Goal: Task Accomplishment & Management: Manage account settings

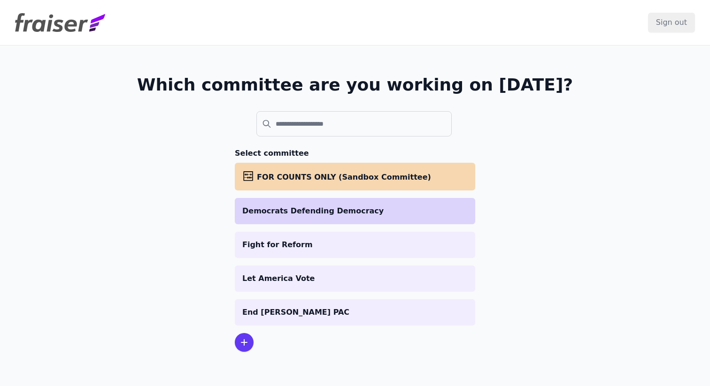
scroll to position [46, 0]
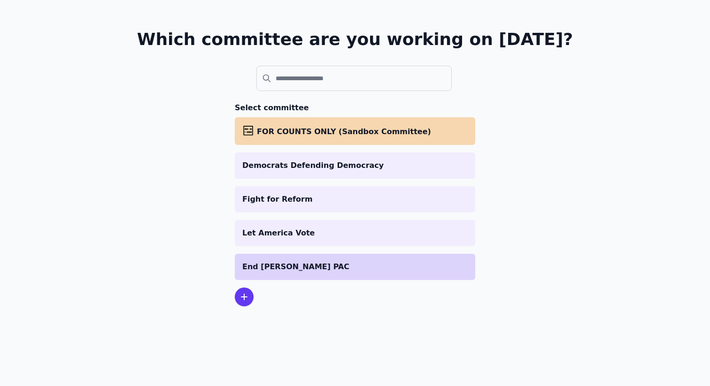
click at [306, 271] on p "End [PERSON_NAME] PAC" at bounding box center [354, 266] width 225 height 11
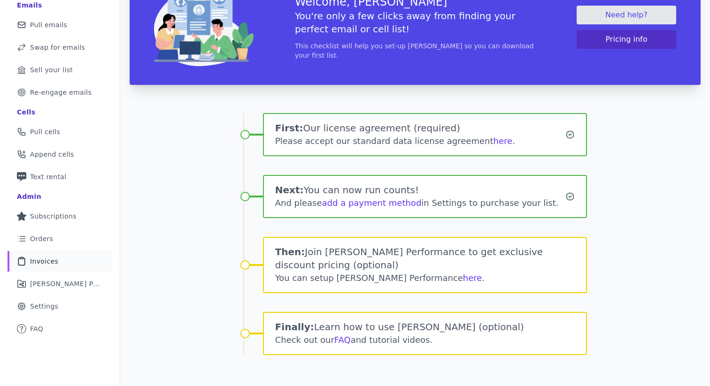
scroll to position [92, 0]
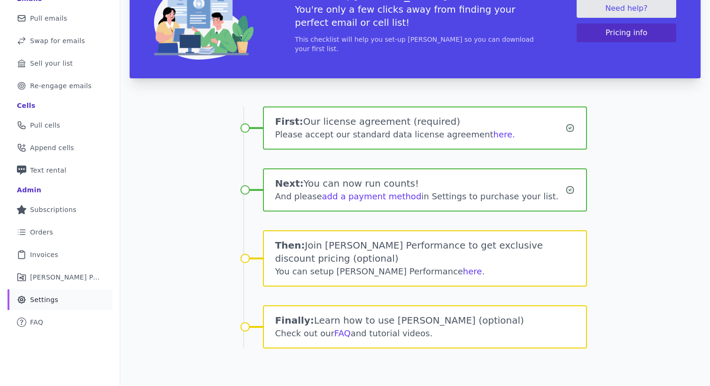
click at [42, 298] on span "Settings" at bounding box center [44, 299] width 28 height 9
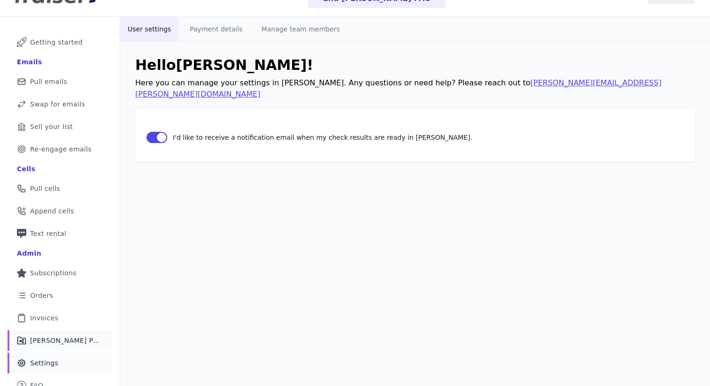
scroll to position [33, 0]
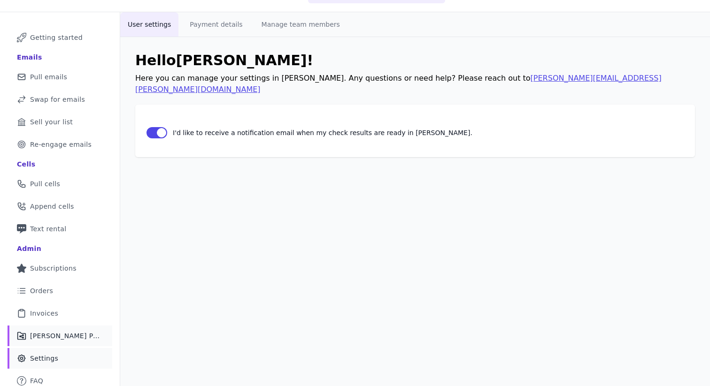
click at [39, 341] on link "Share Icon Outline of a share Fraiser Performance" at bounding box center [60, 336] width 105 height 21
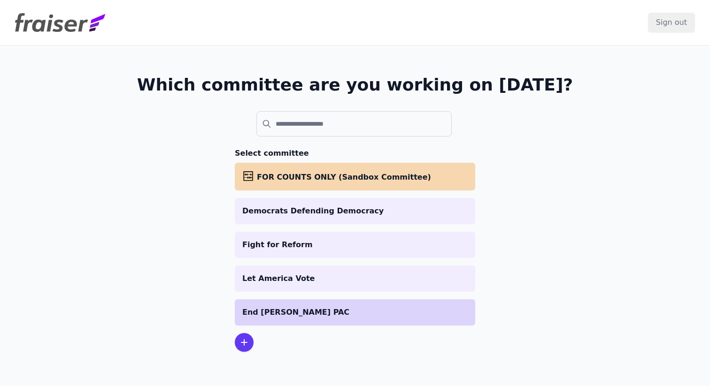
click at [337, 302] on li "End [PERSON_NAME] PAC" at bounding box center [355, 312] width 240 height 26
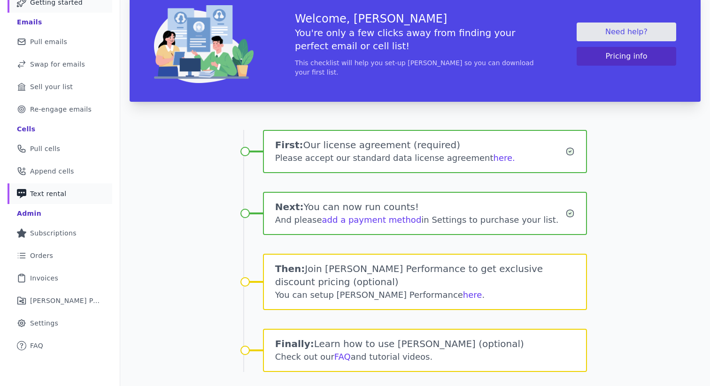
scroll to position [77, 0]
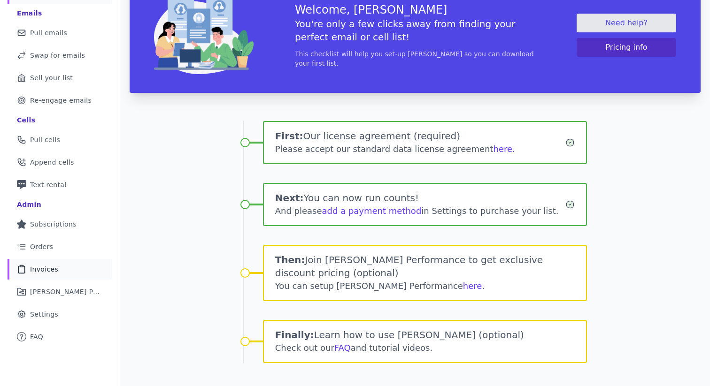
click at [53, 267] on span "Invoices" at bounding box center [44, 269] width 28 height 9
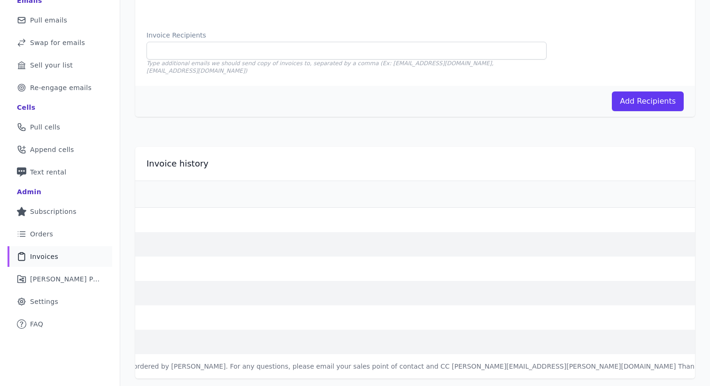
scroll to position [0, 738]
